Goal: Task Accomplishment & Management: Use online tool/utility

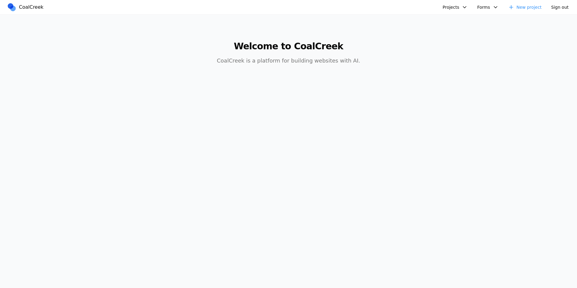
click at [436, 79] on main "Welcome to CoalCreek CoalCreek is a platform for building websites with AI." at bounding box center [289, 49] width 462 height 70
click at [462, 6] on button "Projects" at bounding box center [455, 7] width 32 height 9
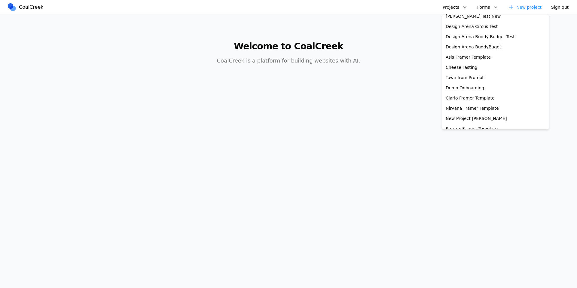
scroll to position [188, 0]
click at [473, 120] on link "New Project Allen" at bounding box center [495, 119] width 105 height 10
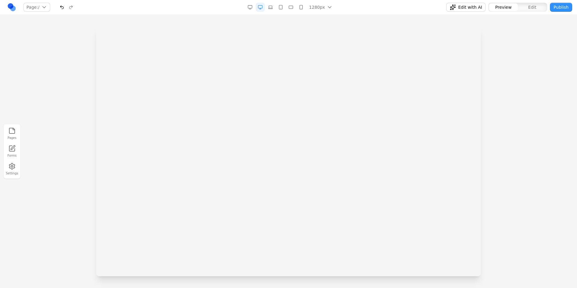
click at [308, 23] on iframe at bounding box center [288, 27] width 385 height 250
click at [371, 29] on iframe at bounding box center [288, 27] width 385 height 250
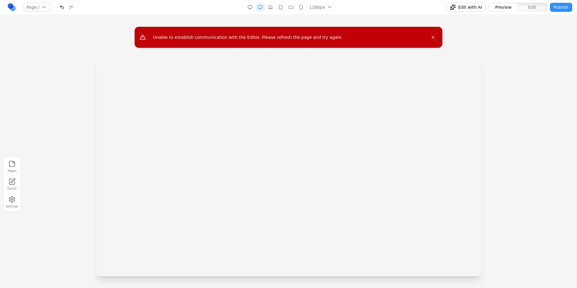
click at [360, 142] on div at bounding box center [288, 168] width 385 height 216
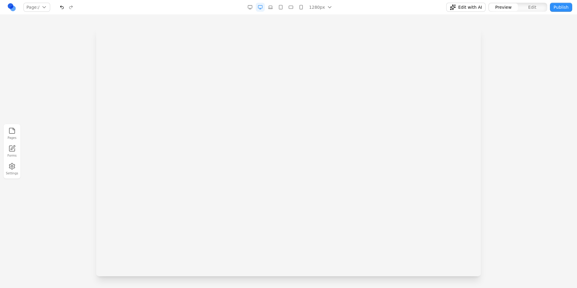
click at [358, 145] on iframe at bounding box center [288, 27] width 385 height 250
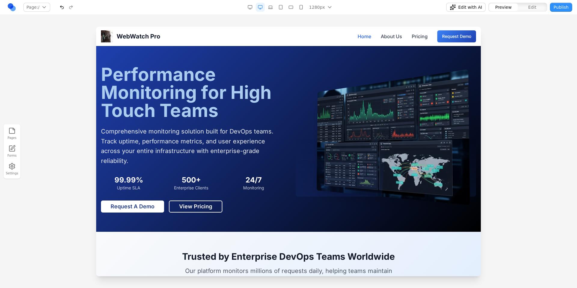
click at [51, 36] on div at bounding box center [288, 157] width 577 height 261
click at [11, 8] on link at bounding box center [11, 7] width 9 height 9
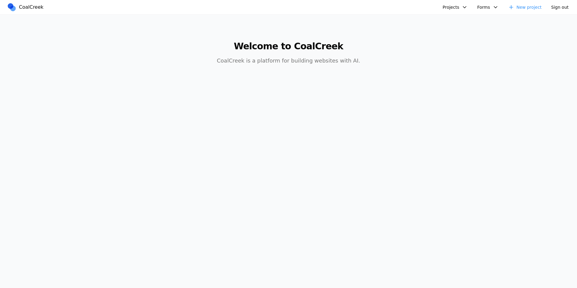
click at [454, 6] on button "Projects" at bounding box center [455, 7] width 32 height 9
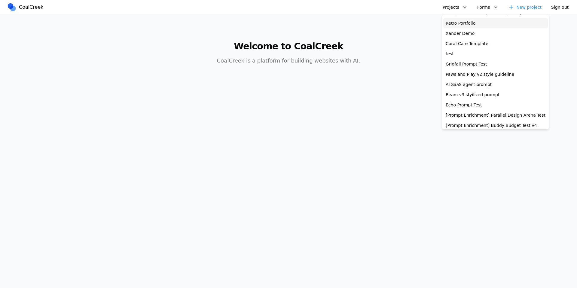
scroll to position [60, 0]
click at [392, 25] on main "Welcome to CoalCreek CoalCreek is a platform for building websites with AI." at bounding box center [289, 49] width 462 height 70
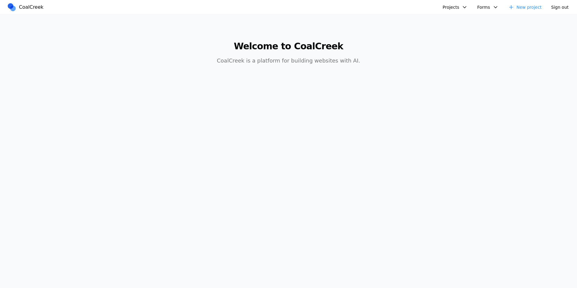
click at [455, 9] on button "Projects" at bounding box center [455, 7] width 32 height 9
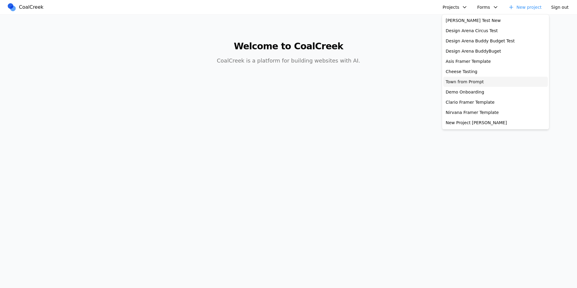
scroll to position [191, 0]
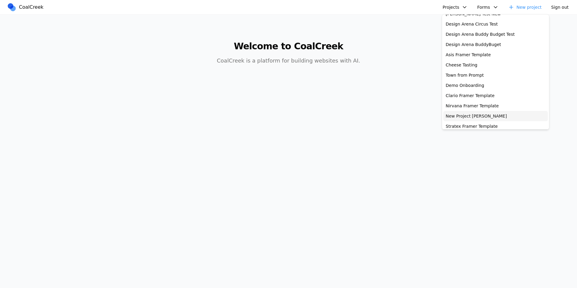
click at [481, 114] on link "New Project [PERSON_NAME]" at bounding box center [495, 116] width 105 height 10
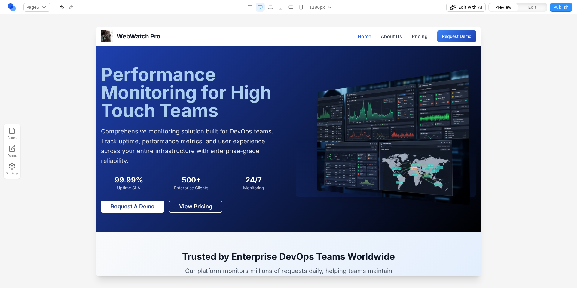
click at [11, 9] on link at bounding box center [11, 7] width 9 height 9
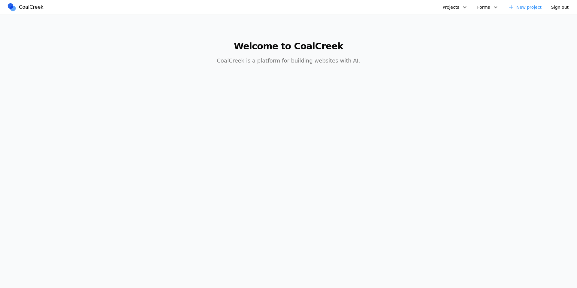
click at [459, 4] on button "Projects" at bounding box center [455, 7] width 32 height 9
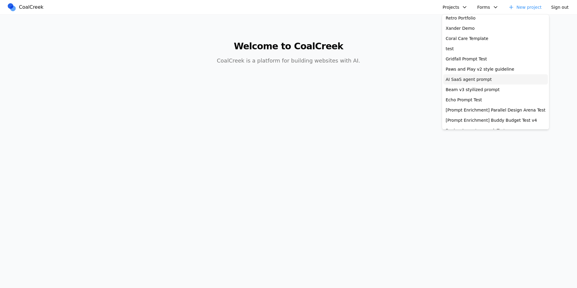
scroll to position [120, 0]
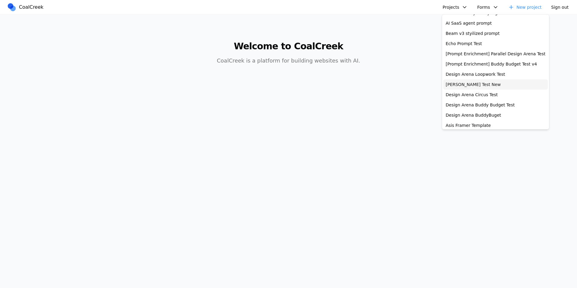
click at [488, 85] on link "[PERSON_NAME] Test New" at bounding box center [495, 84] width 105 height 10
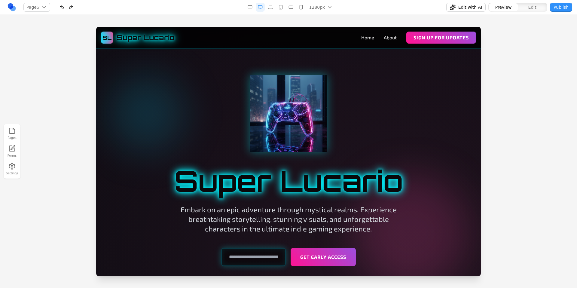
click at [43, 30] on div at bounding box center [288, 157] width 577 height 261
click at [11, 9] on link at bounding box center [11, 7] width 9 height 9
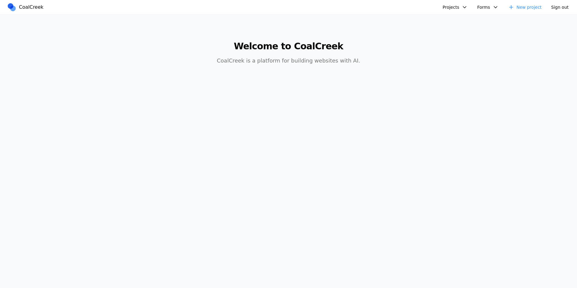
click at [456, 10] on button "Projects" at bounding box center [455, 7] width 32 height 9
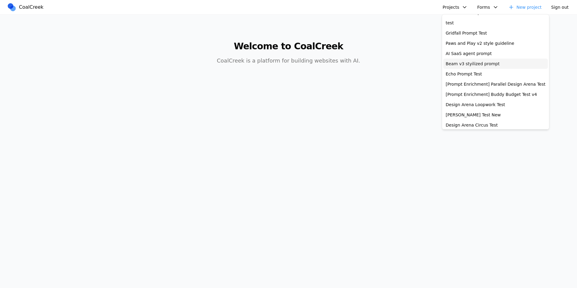
scroll to position [90, 0]
click at [483, 57] on link "AI SaaS agent prompt" at bounding box center [495, 54] width 105 height 10
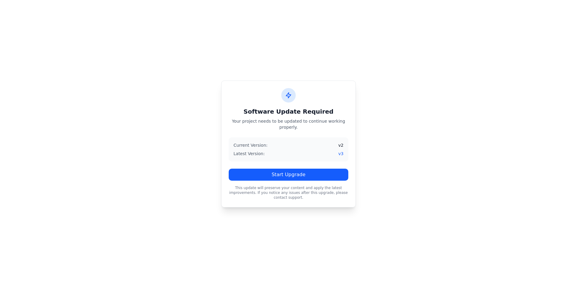
click at [106, 73] on div "Software Update Required Your project needs to be updated to continue working p…" at bounding box center [288, 144] width 577 height 288
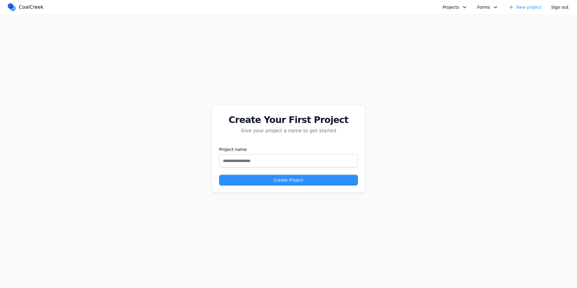
click at [458, 6] on button "Projects" at bounding box center [455, 7] width 32 height 9
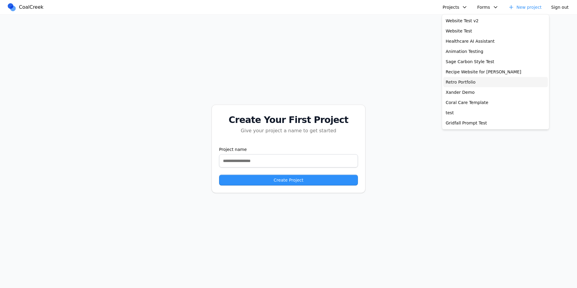
click at [474, 82] on link "Retro Portfolio" at bounding box center [495, 82] width 105 height 10
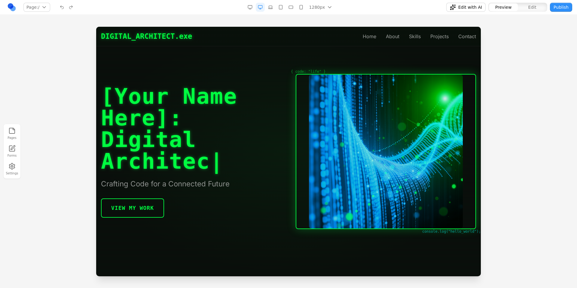
click at [13, 9] on link at bounding box center [11, 7] width 9 height 9
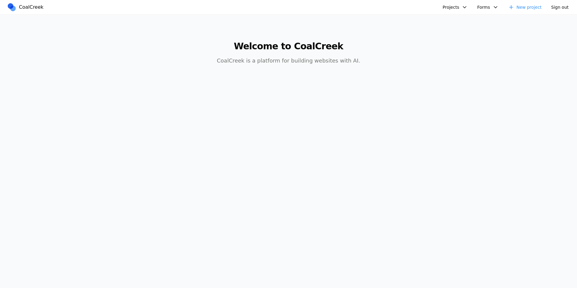
click at [304, 51] on h1 "Welcome to CoalCreek" at bounding box center [288, 46] width 231 height 11
click at [459, 6] on button "Projects" at bounding box center [455, 7] width 32 height 9
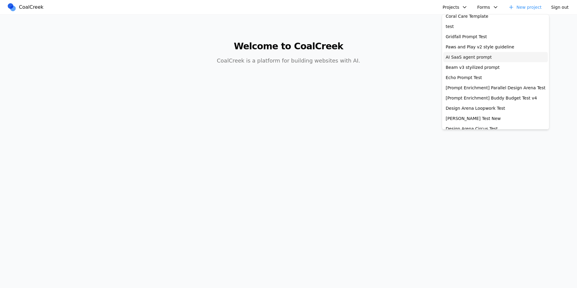
scroll to position [91, 0]
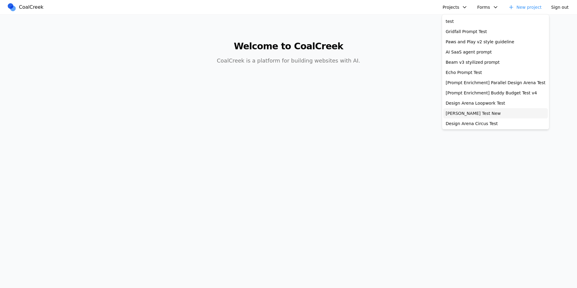
click at [471, 113] on link "[PERSON_NAME] Test New" at bounding box center [495, 113] width 105 height 10
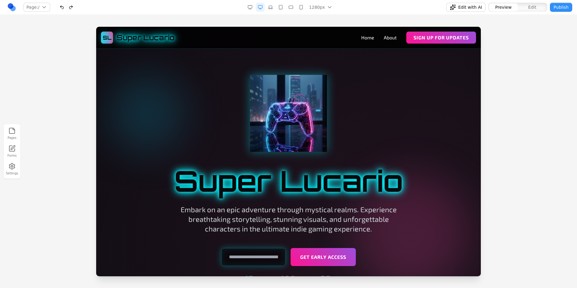
click at [351, 18] on div "Pages Forms Settings" at bounding box center [288, 151] width 577 height 273
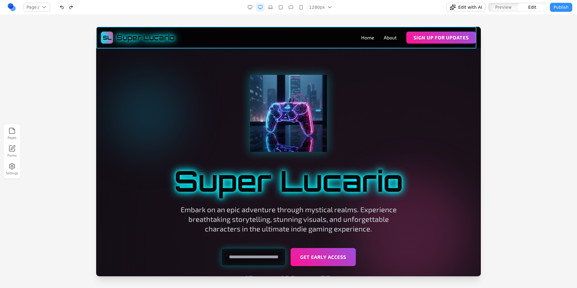
click at [311, 31] on div "SL Super Lucario Home About Sign Up for Updates" at bounding box center [288, 38] width 385 height 22
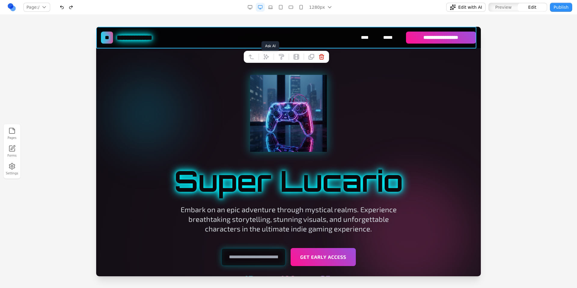
click at [271, 56] on button at bounding box center [267, 57] width 10 height 10
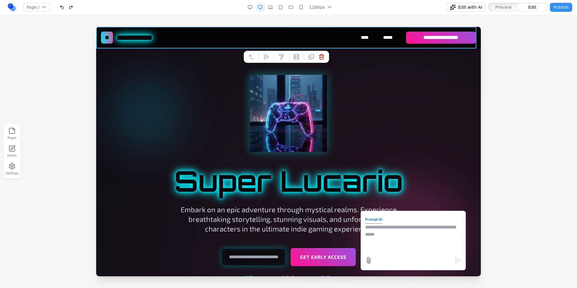
click at [397, 232] on textarea at bounding box center [413, 239] width 96 height 30
type textarea "**********"
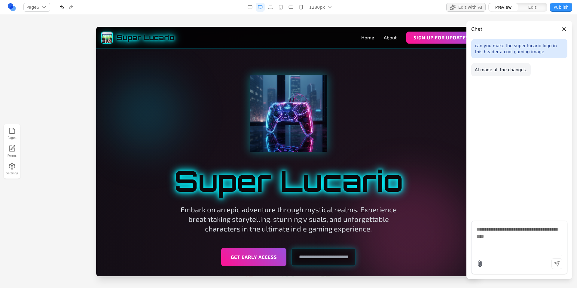
click at [350, 23] on div "Pages Forms Settings" at bounding box center [288, 151] width 577 height 273
click at [565, 27] on button "Close panel" at bounding box center [564, 29] width 7 height 7
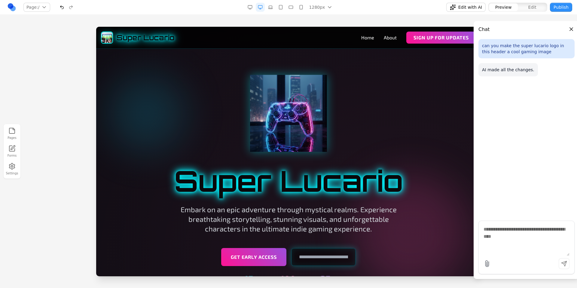
click at [443, 24] on div "Pages Forms Settings" at bounding box center [288, 151] width 577 height 273
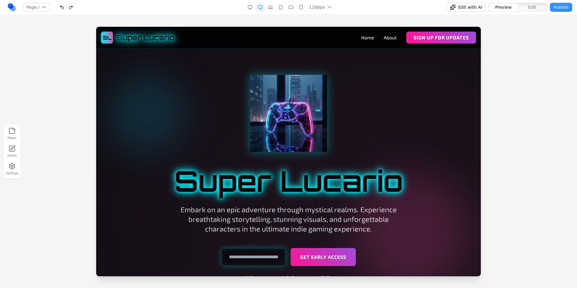
click at [529, 41] on div at bounding box center [288, 157] width 577 height 261
click at [520, 41] on div at bounding box center [288, 157] width 577 height 261
